Goal: Information Seeking & Learning: Learn about a topic

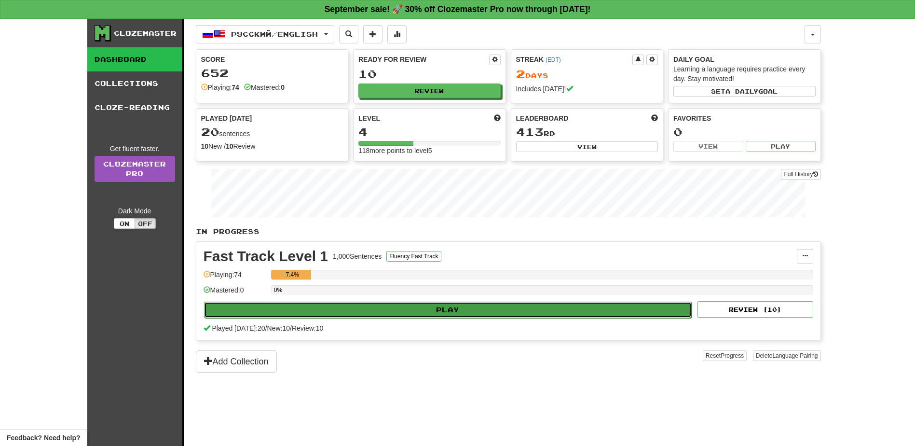
click at [421, 312] on button "Play" at bounding box center [448, 309] width 488 height 16
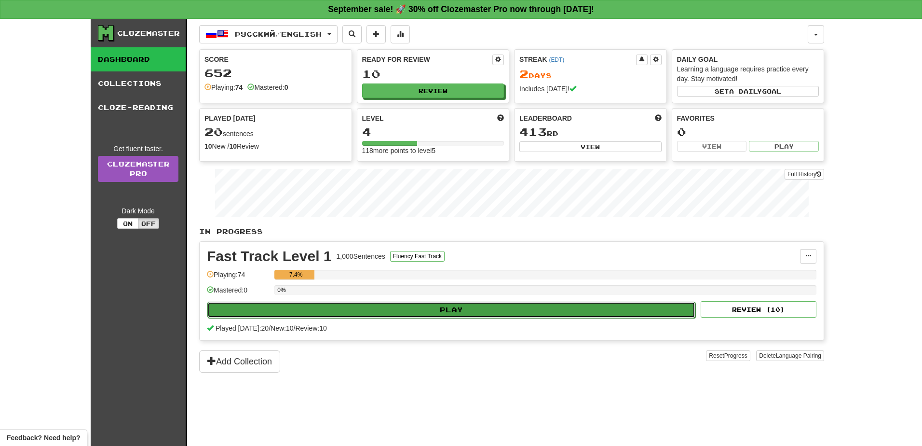
select select "**"
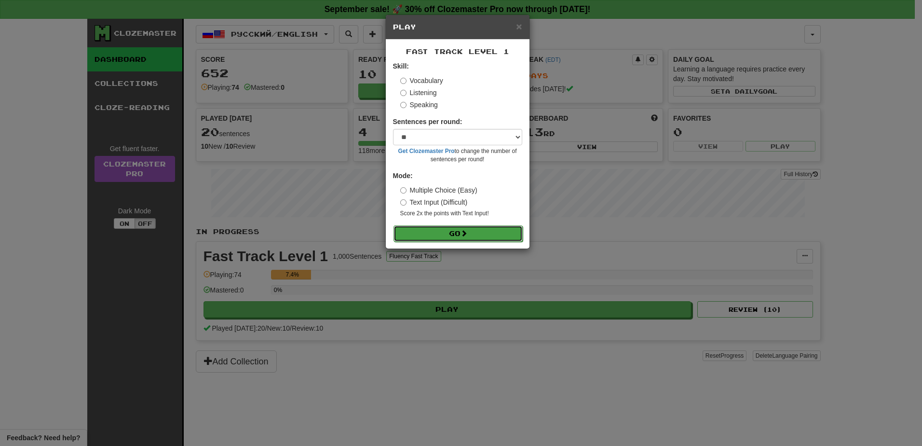
click at [438, 233] on button "Go" at bounding box center [457, 233] width 129 height 16
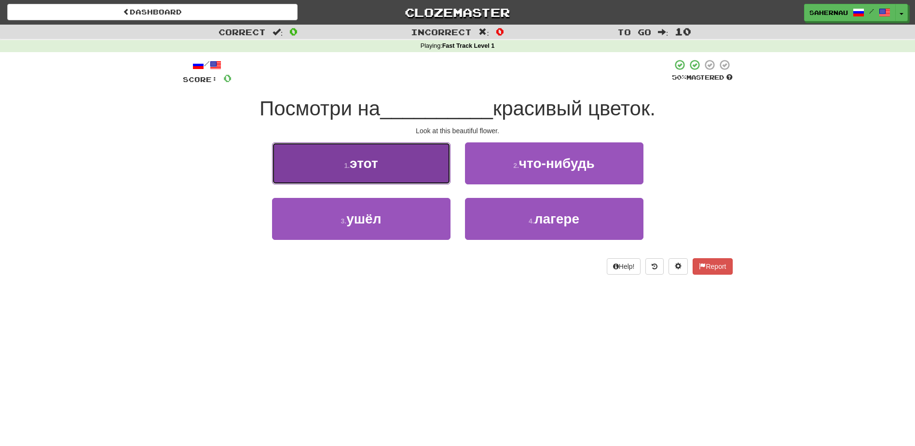
click at [427, 158] on button "1 . этот" at bounding box center [361, 163] width 178 height 42
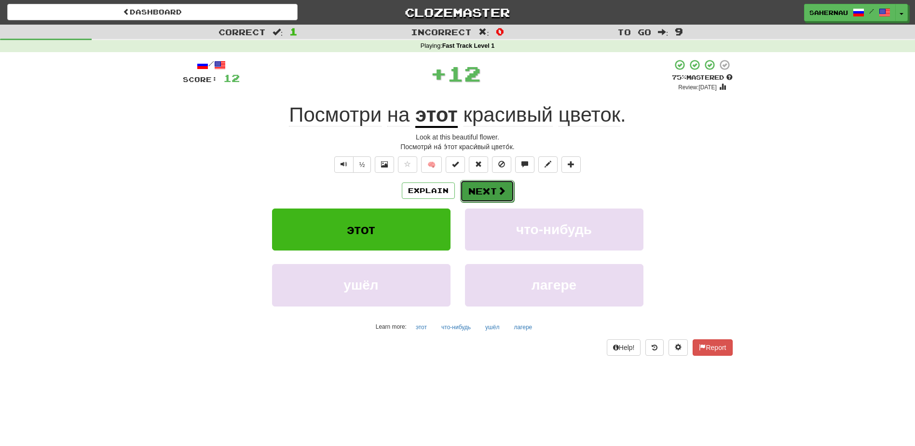
click at [501, 186] on span at bounding box center [501, 190] width 9 height 9
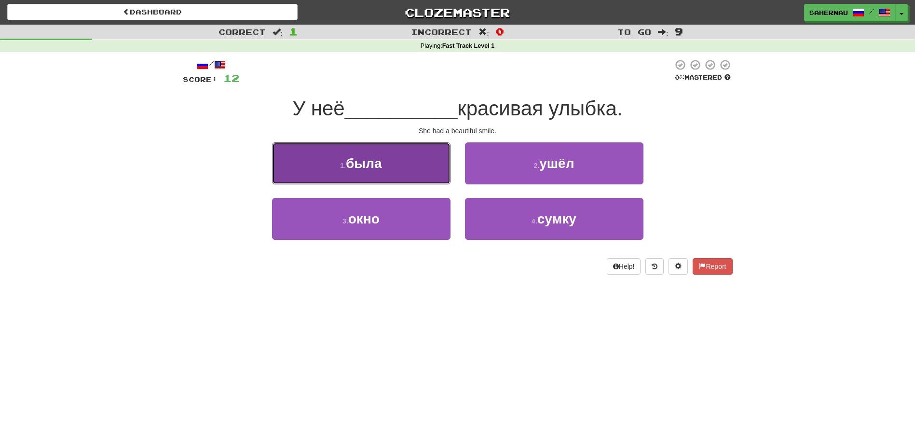
click at [415, 154] on button "1 . была" at bounding box center [361, 163] width 178 height 42
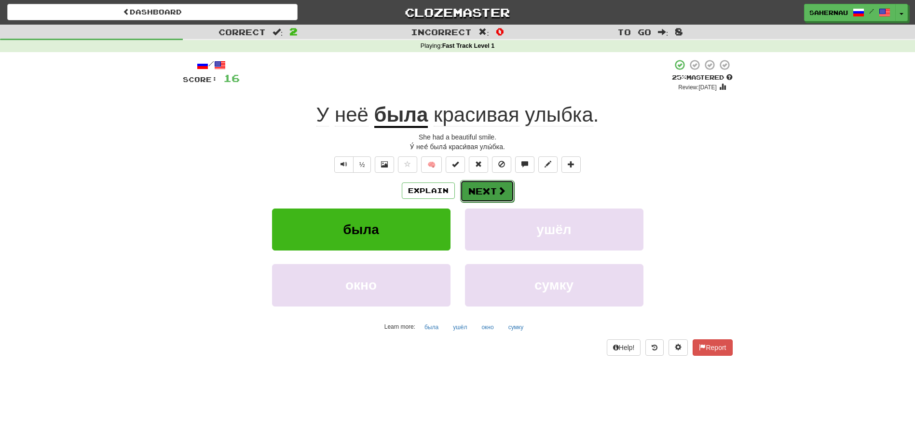
click at [491, 189] on button "Next" at bounding box center [487, 191] width 54 height 22
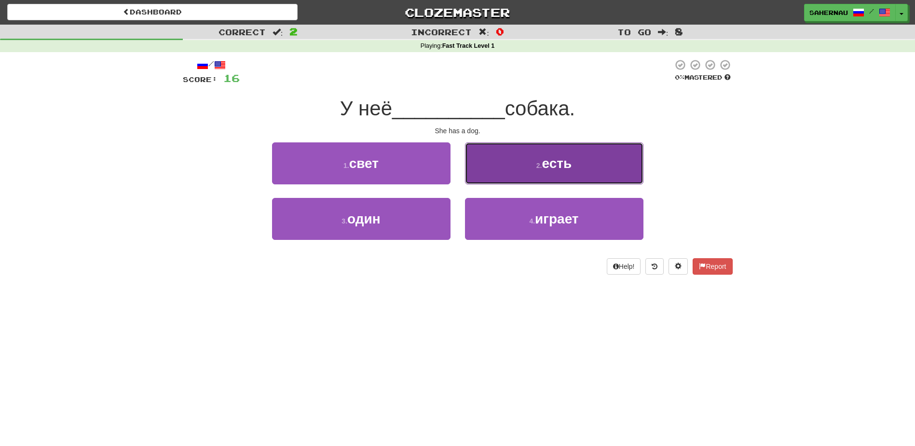
click at [527, 159] on button "2 . есть" at bounding box center [554, 163] width 178 height 42
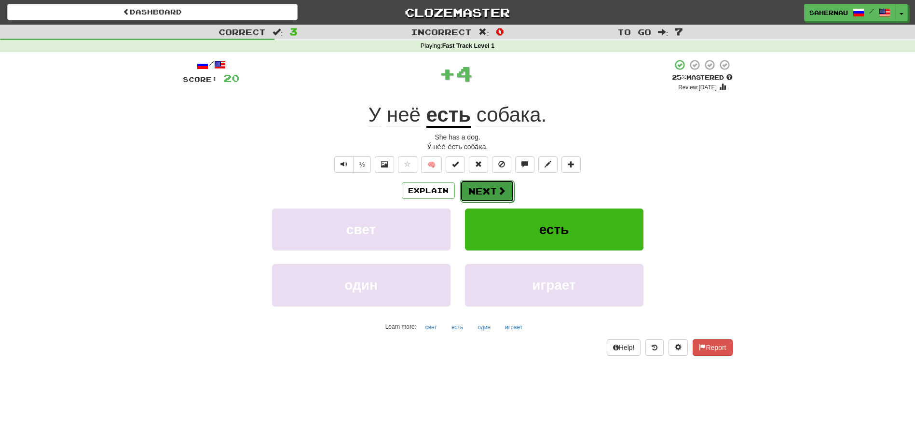
click at [495, 188] on button "Next" at bounding box center [487, 191] width 54 height 22
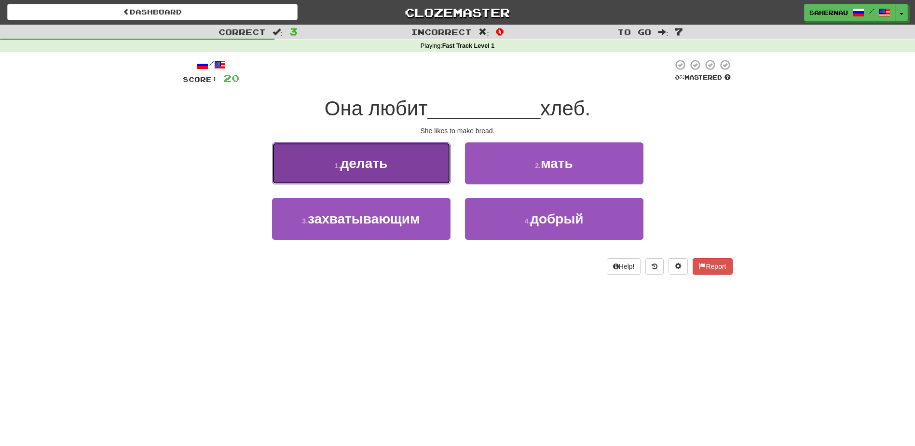
click at [417, 155] on button "1 . делать" at bounding box center [361, 163] width 178 height 42
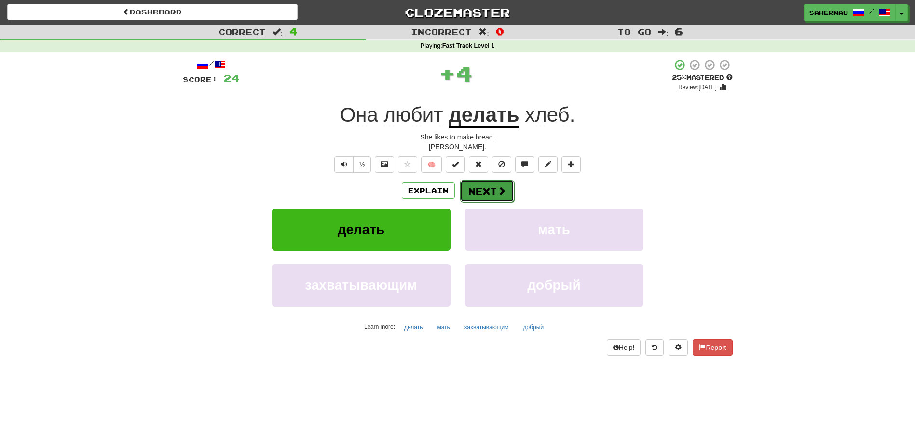
click at [476, 188] on button "Next" at bounding box center [487, 191] width 54 height 22
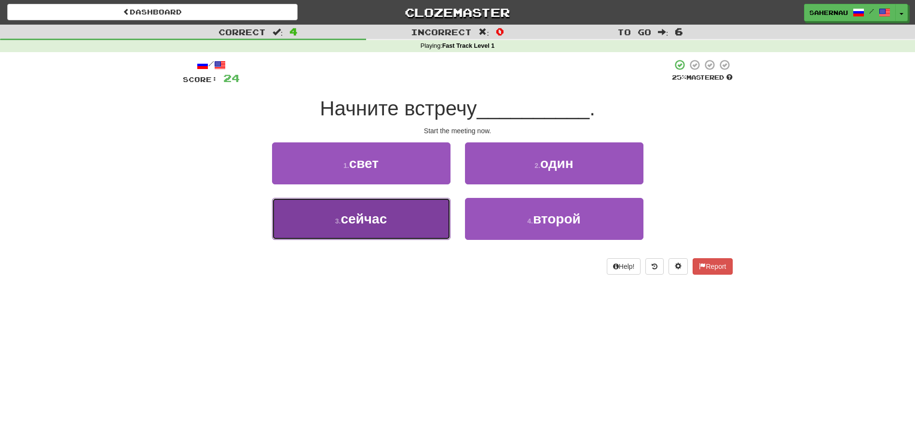
click at [392, 231] on button "3 . сейчас" at bounding box center [361, 219] width 178 height 42
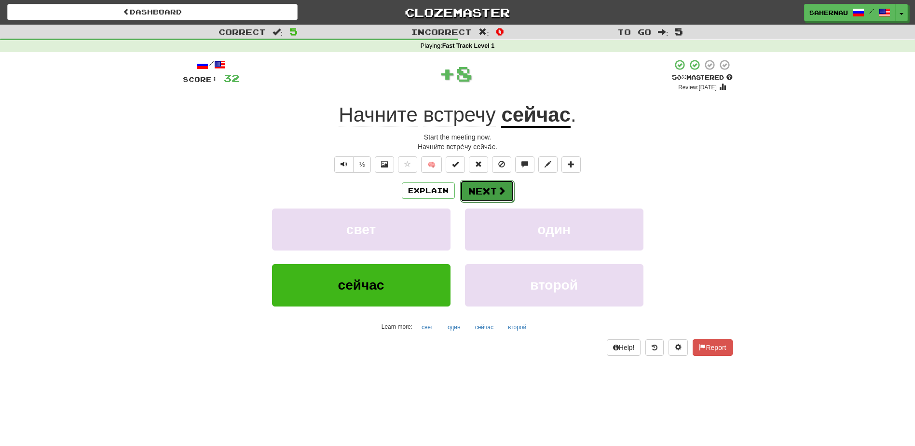
click at [494, 191] on button "Next" at bounding box center [487, 191] width 54 height 22
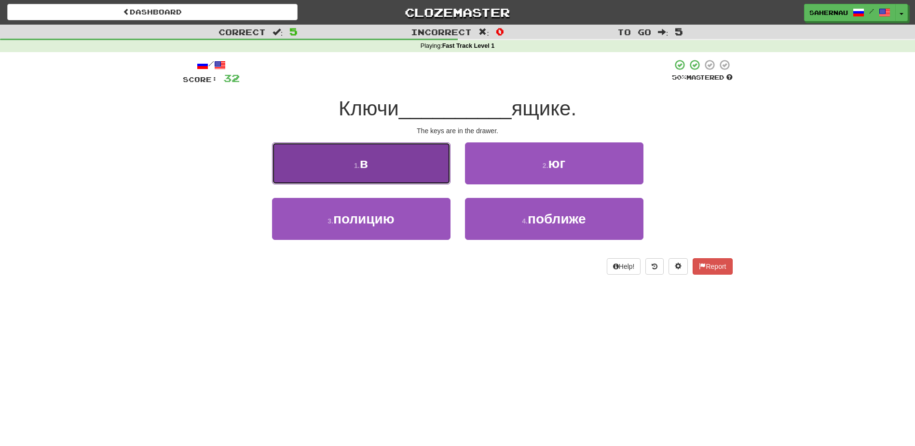
click at [417, 155] on button "1 . в" at bounding box center [361, 163] width 178 height 42
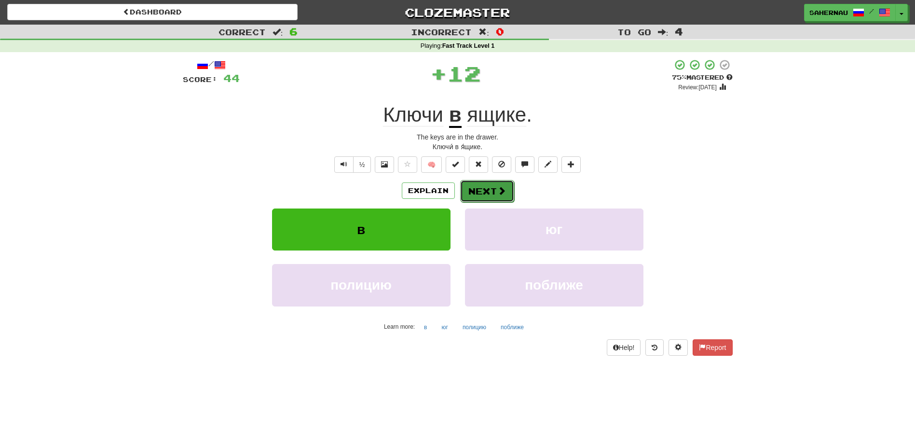
click at [487, 186] on button "Next" at bounding box center [487, 191] width 54 height 22
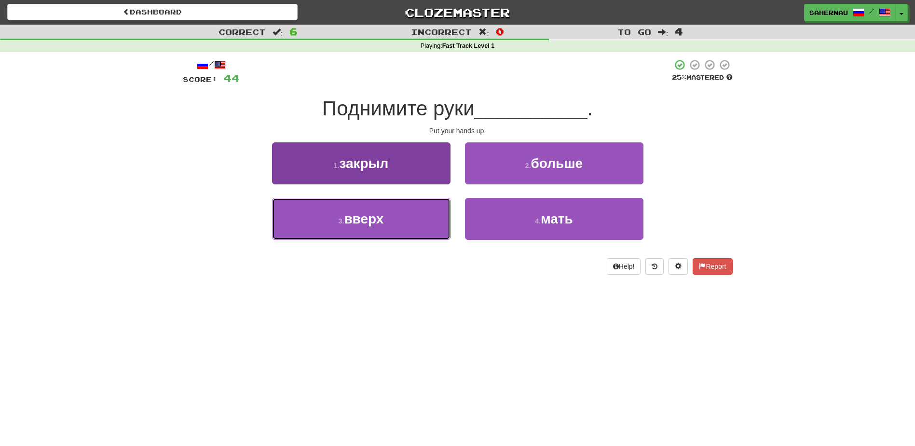
click at [419, 210] on button "3 . вверх" at bounding box center [361, 219] width 178 height 42
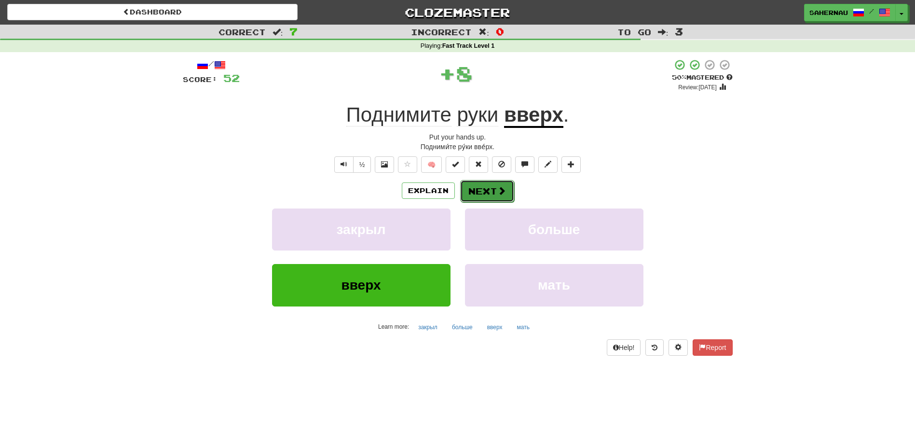
click at [488, 185] on button "Next" at bounding box center [487, 191] width 54 height 22
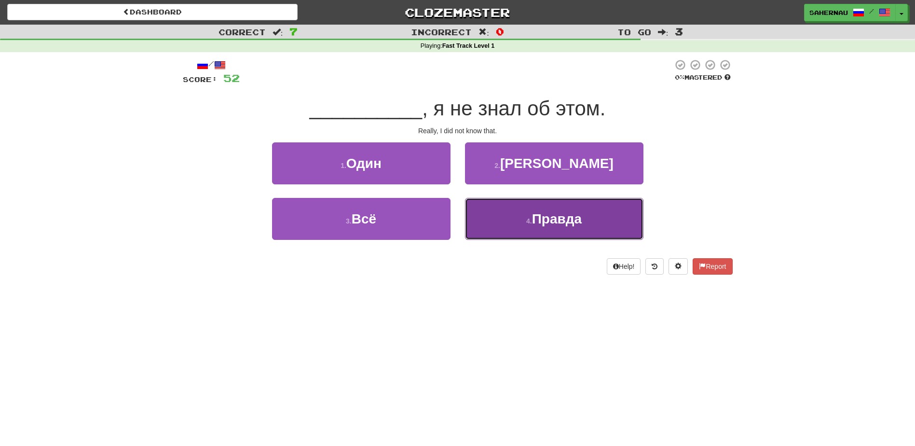
click at [535, 210] on button "4 . Правда" at bounding box center [554, 219] width 178 height 42
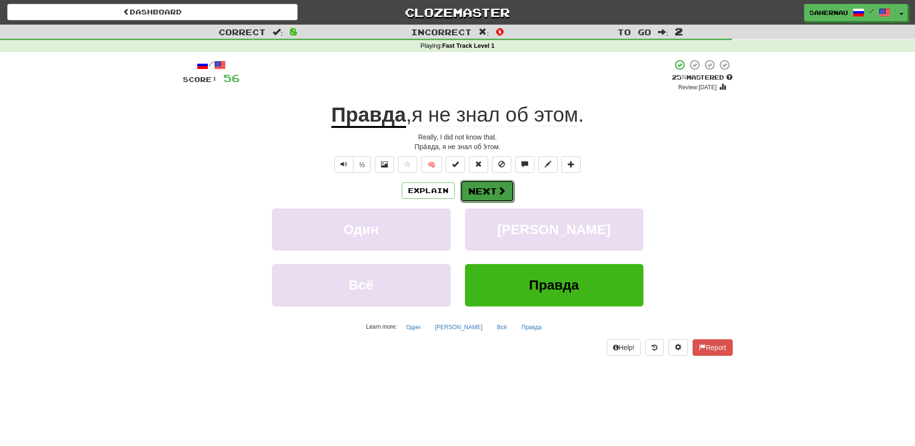
click at [502, 190] on span at bounding box center [501, 190] width 9 height 9
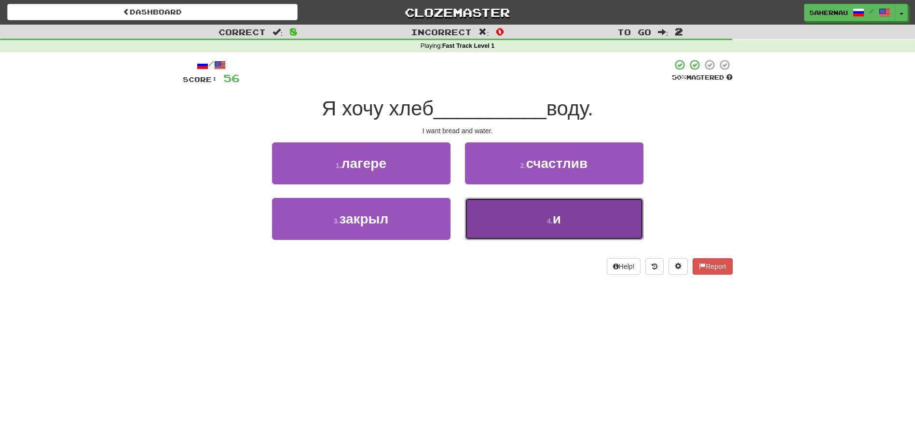
click at [519, 209] on button "4 . и" at bounding box center [554, 219] width 178 height 42
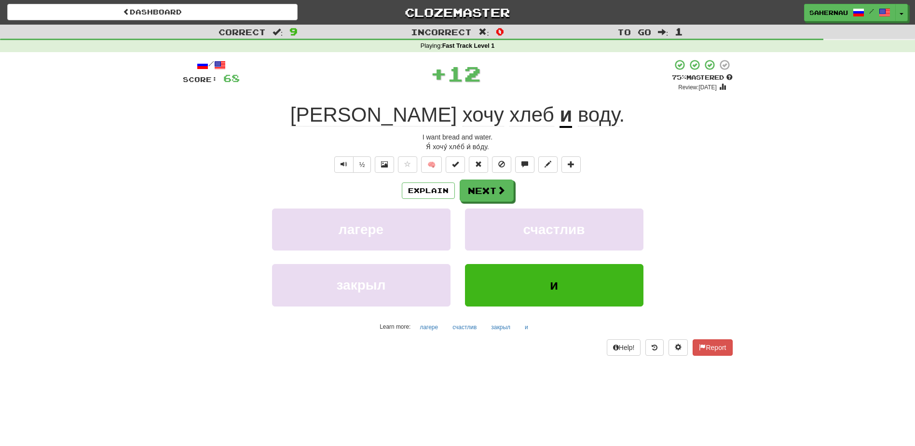
click at [485, 178] on div "/ Score: 68 + 12 75 % Mastered Review: 2025-10-18 Я хочу хлеб и воду . I want b…" at bounding box center [458, 207] width 550 height 296
click at [486, 190] on button "Next" at bounding box center [487, 191] width 54 height 22
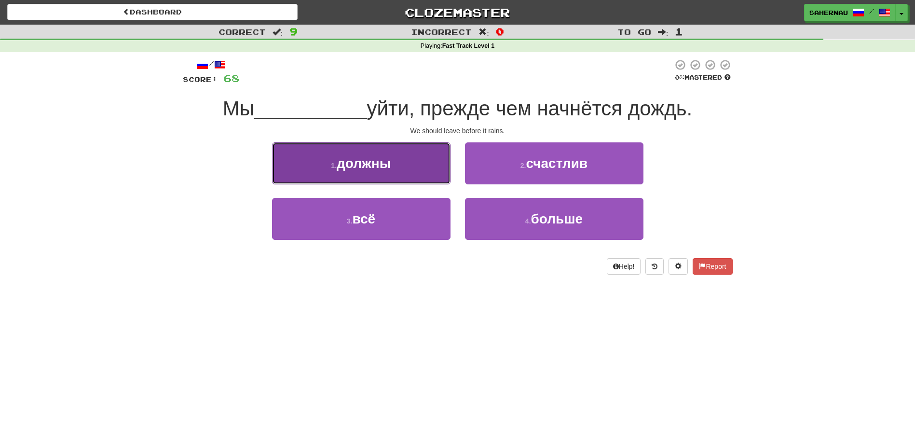
click at [412, 160] on button "1 . должны" at bounding box center [361, 163] width 178 height 42
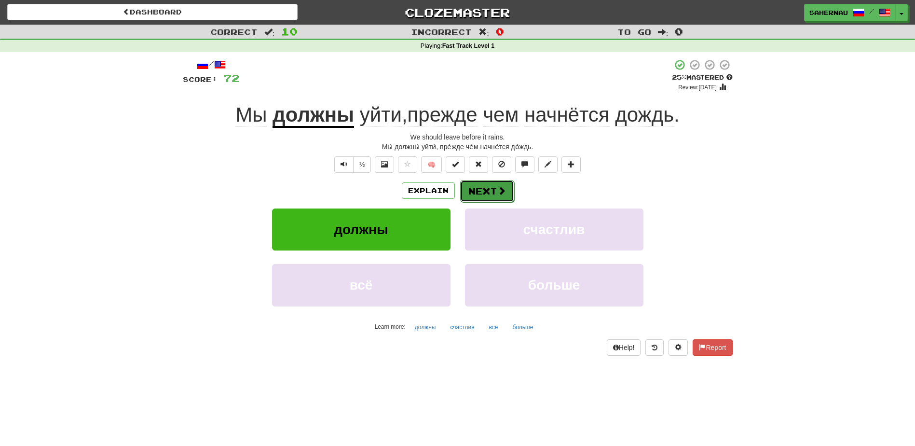
click at [500, 193] on span at bounding box center [501, 190] width 9 height 9
